Goal: Task Accomplishment & Management: Manage account settings

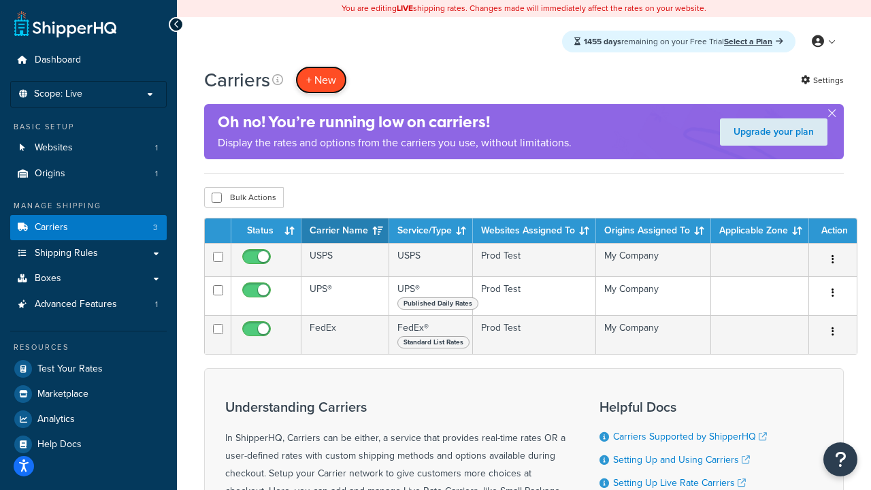
click at [321, 80] on button "+ New" at bounding box center [321, 80] width 52 height 28
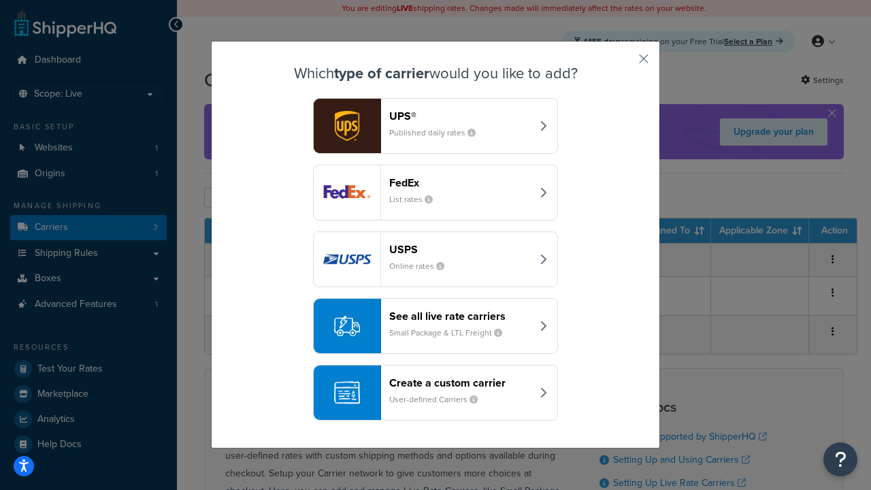
click at [436, 193] on div "FedEx List rates" at bounding box center [460, 192] width 142 height 33
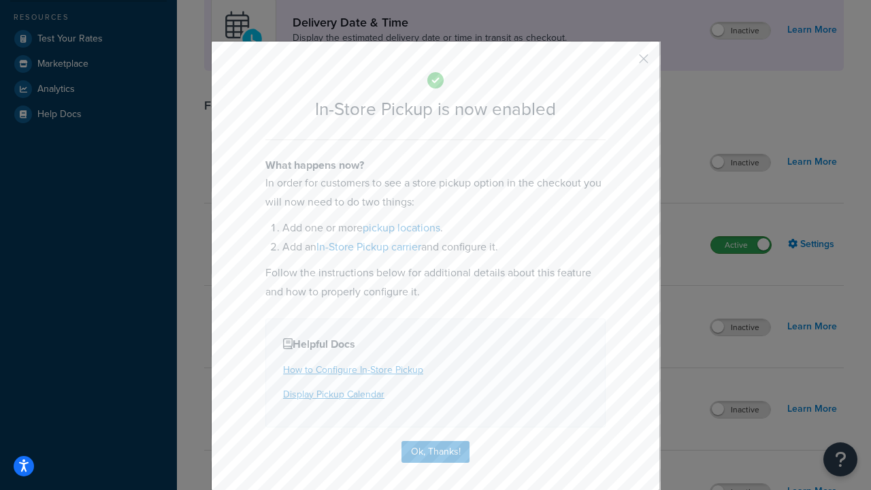
scroll to position [382, 0]
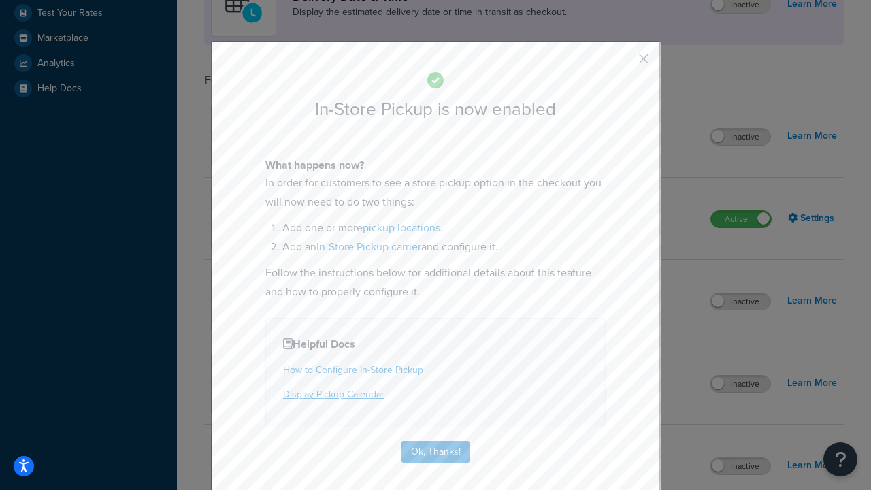
click at [624, 63] on button "button" at bounding box center [623, 63] width 3 height 3
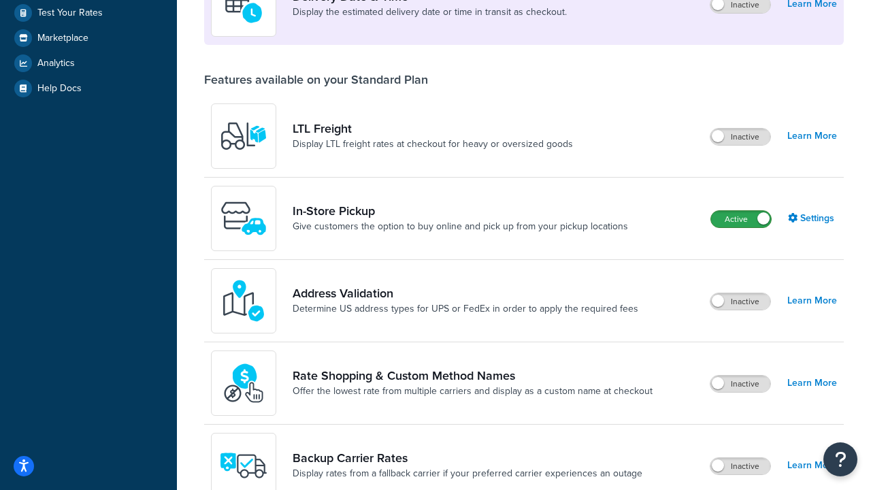
click at [741, 219] on label "Active" at bounding box center [741, 219] width 60 height 16
